Goal: Find specific page/section: Find specific page/section

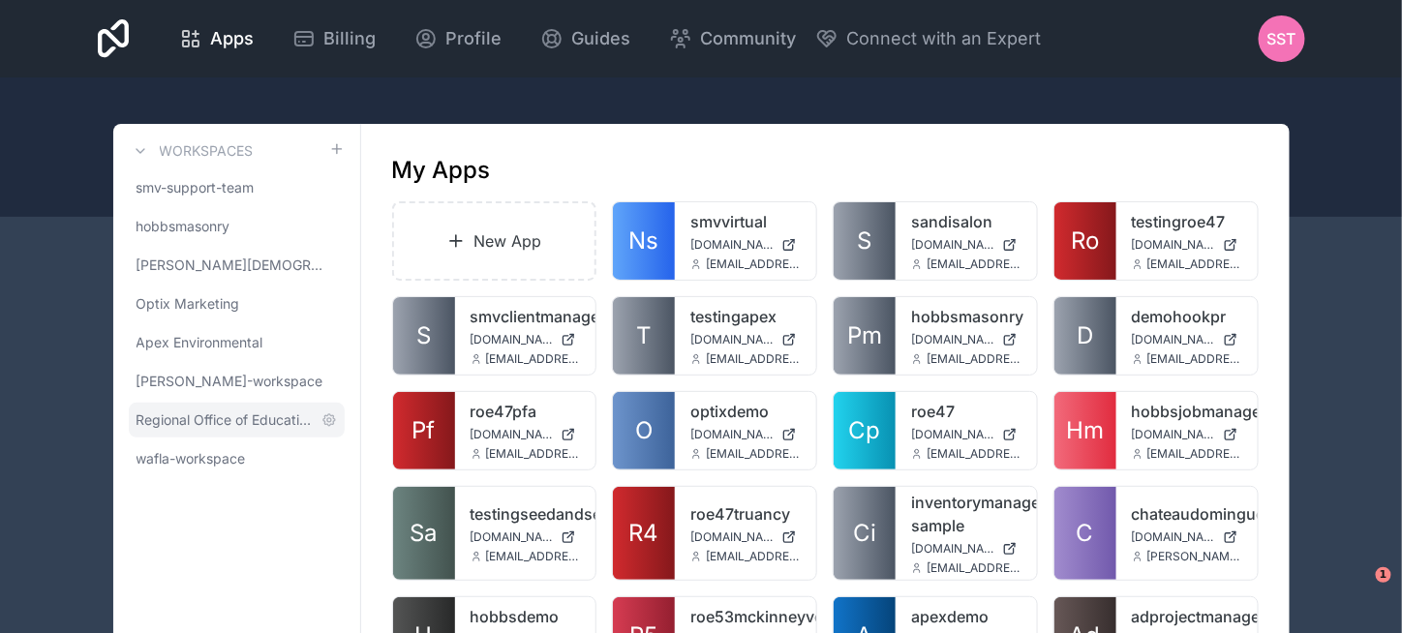
drag, startPoint x: 280, startPoint y: 413, endPoint x: 290, endPoint y: 416, distance: 11.0
click at [280, 413] on span "Regional Office of Education 53" at bounding box center [224, 419] width 177 height 19
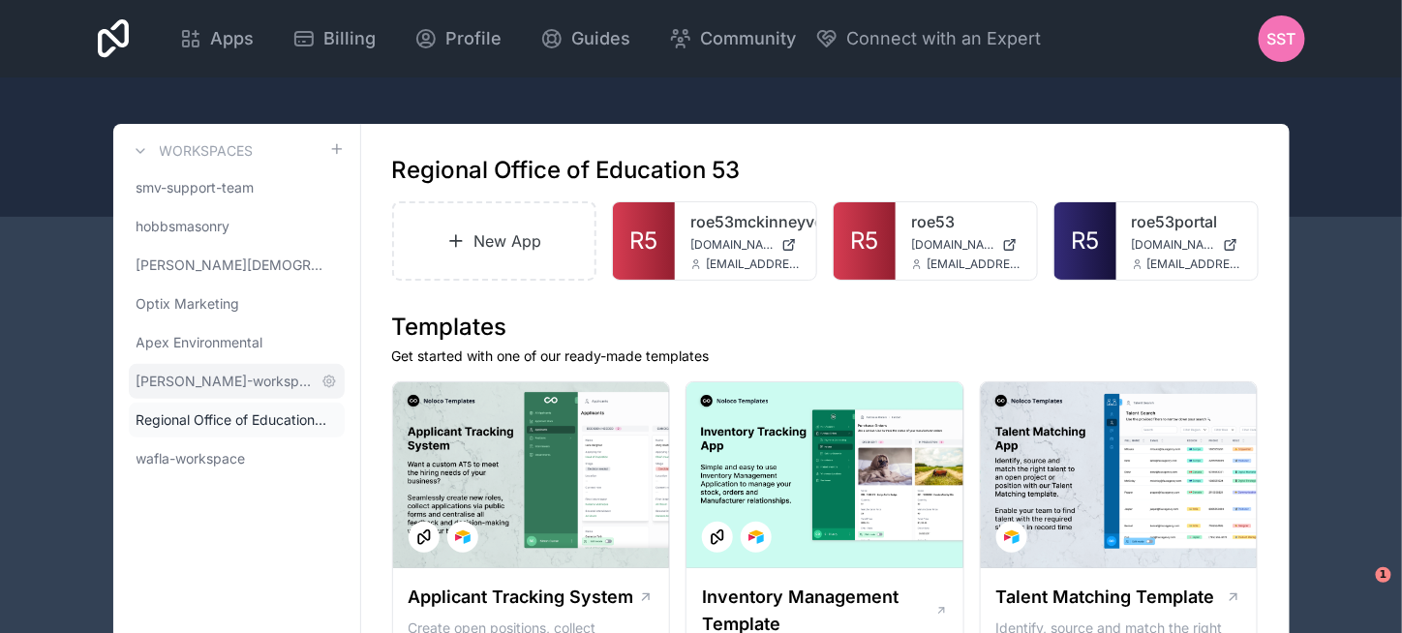
click at [250, 383] on span "[PERSON_NAME]-workspace" at bounding box center [224, 381] width 177 height 19
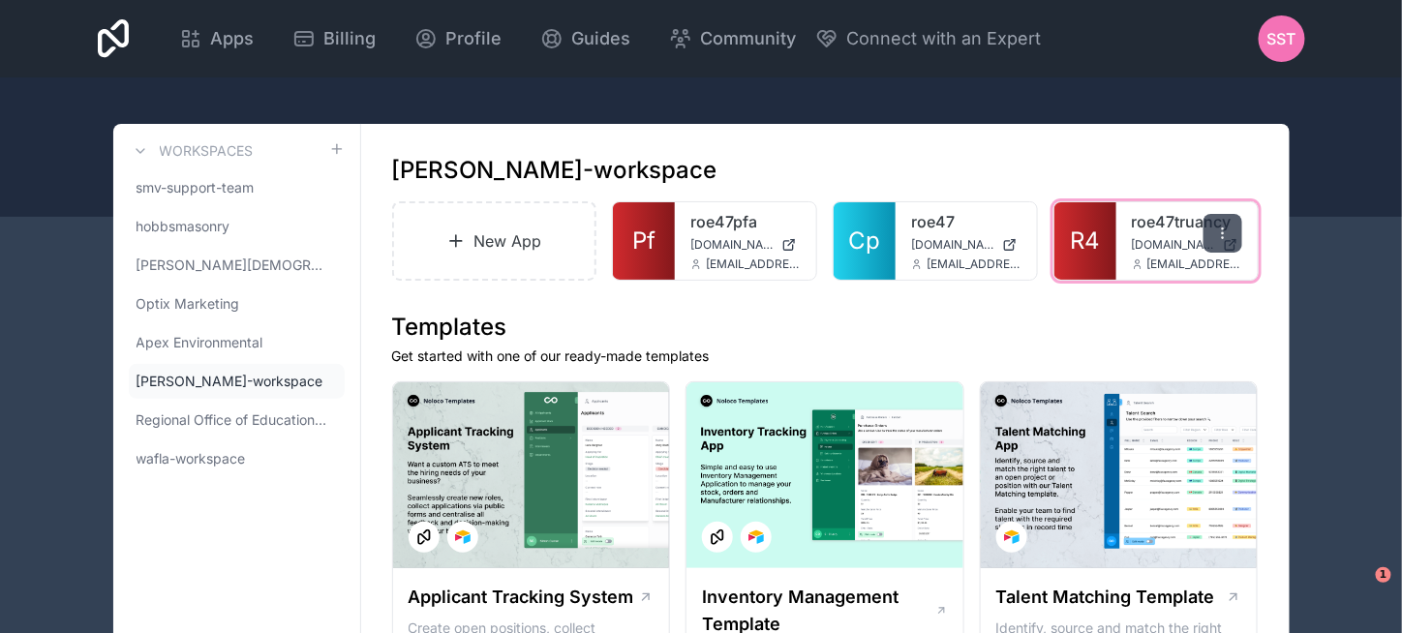
click at [1207, 226] on div at bounding box center [1222, 233] width 39 height 39
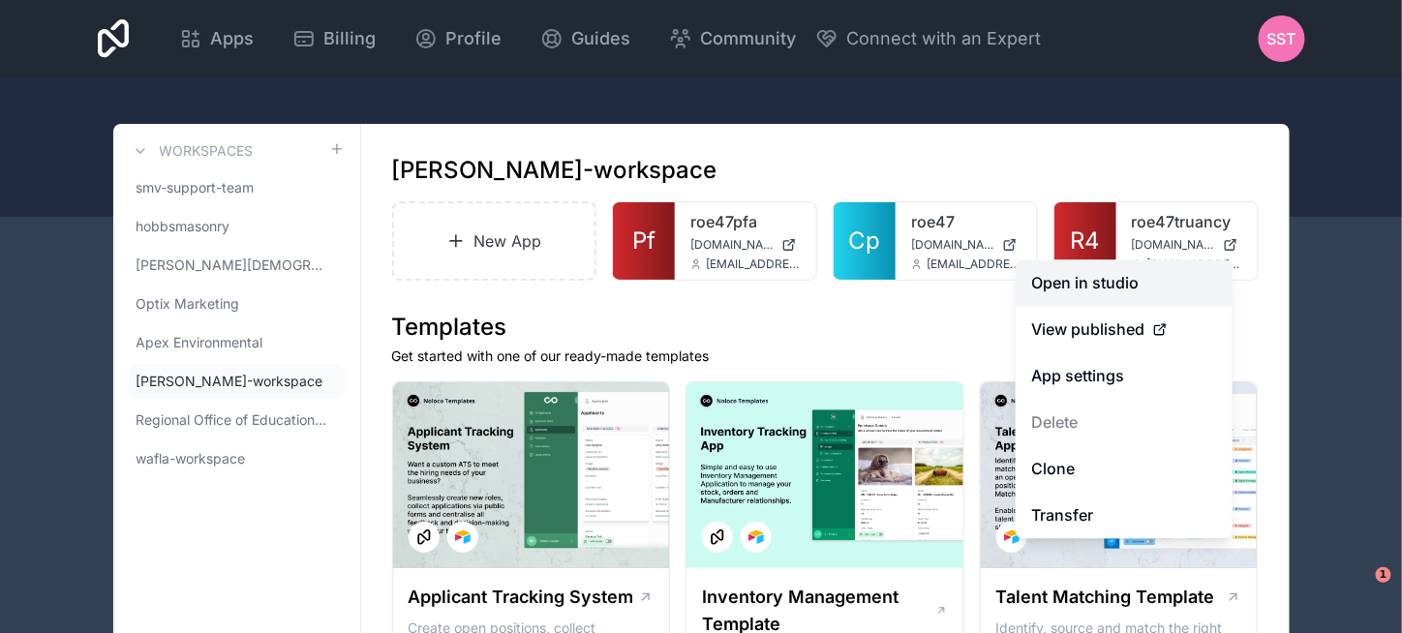
click at [1175, 281] on link "Open in studio" at bounding box center [1123, 283] width 217 height 46
